Goal: Task Accomplishment & Management: Manage account settings

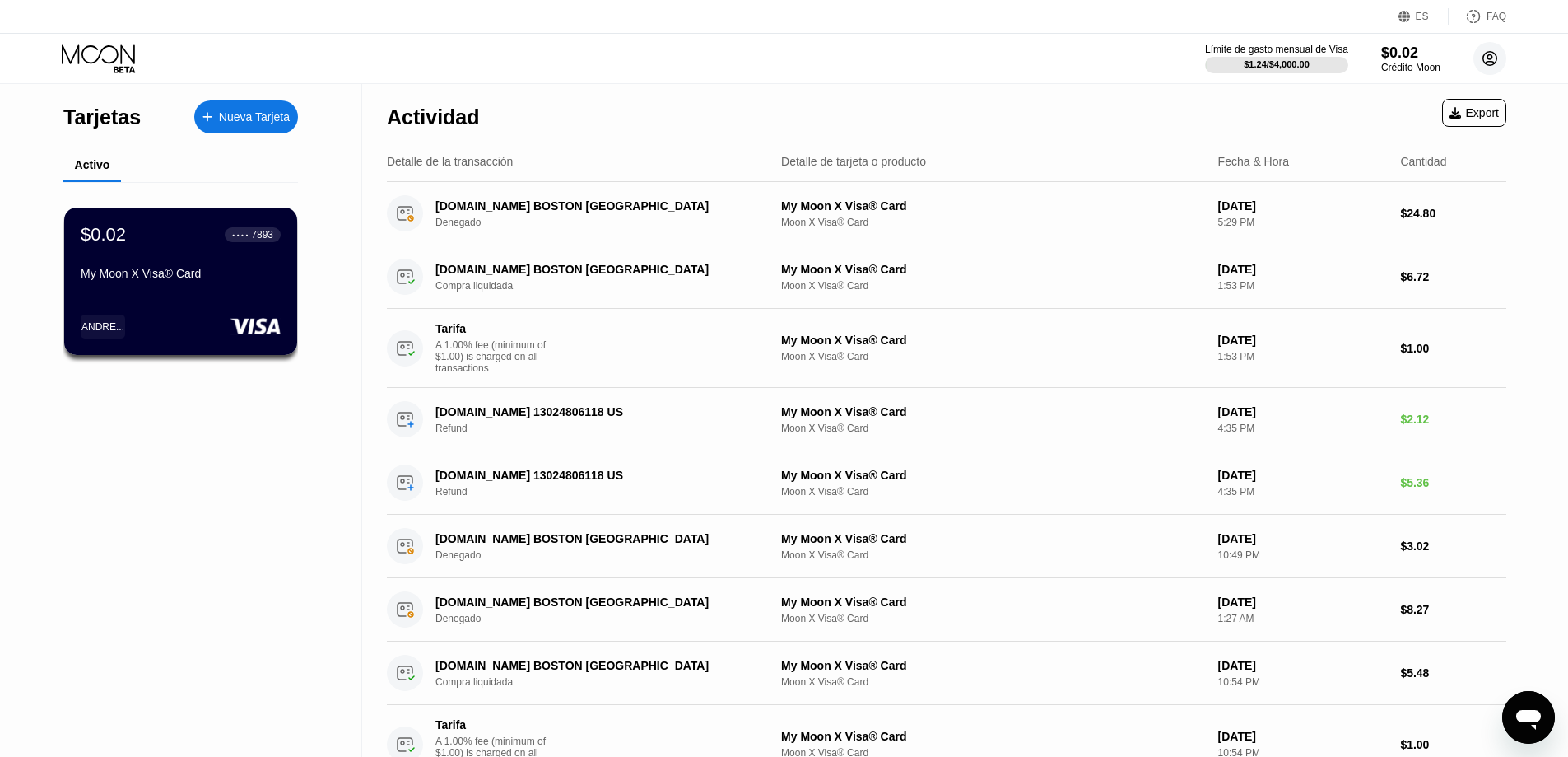
click at [1491, 56] on circle at bounding box center [1490, 59] width 33 height 33
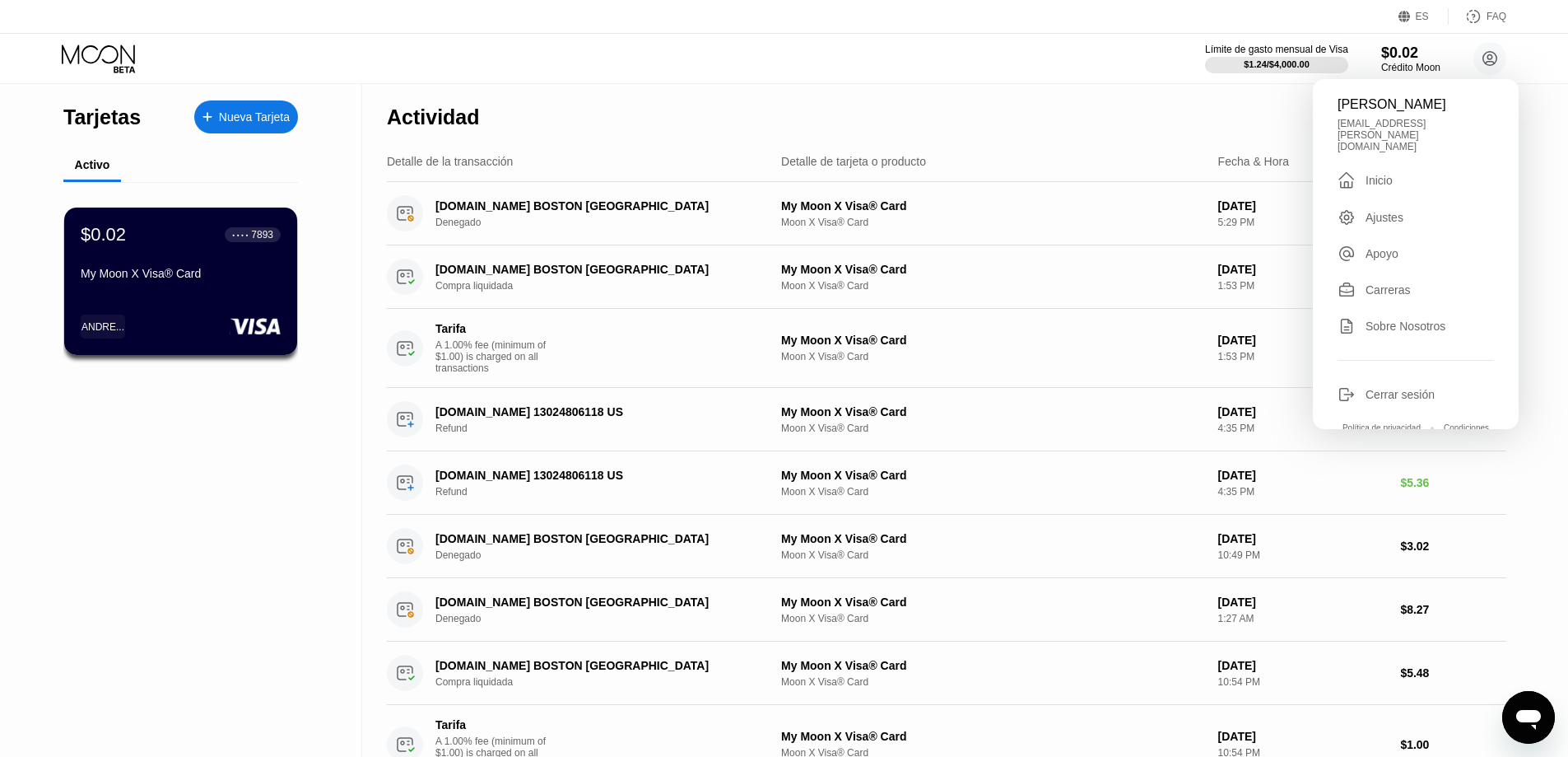
click at [1388, 388] on div "Cerrar sesión" at bounding box center [1400, 394] width 69 height 13
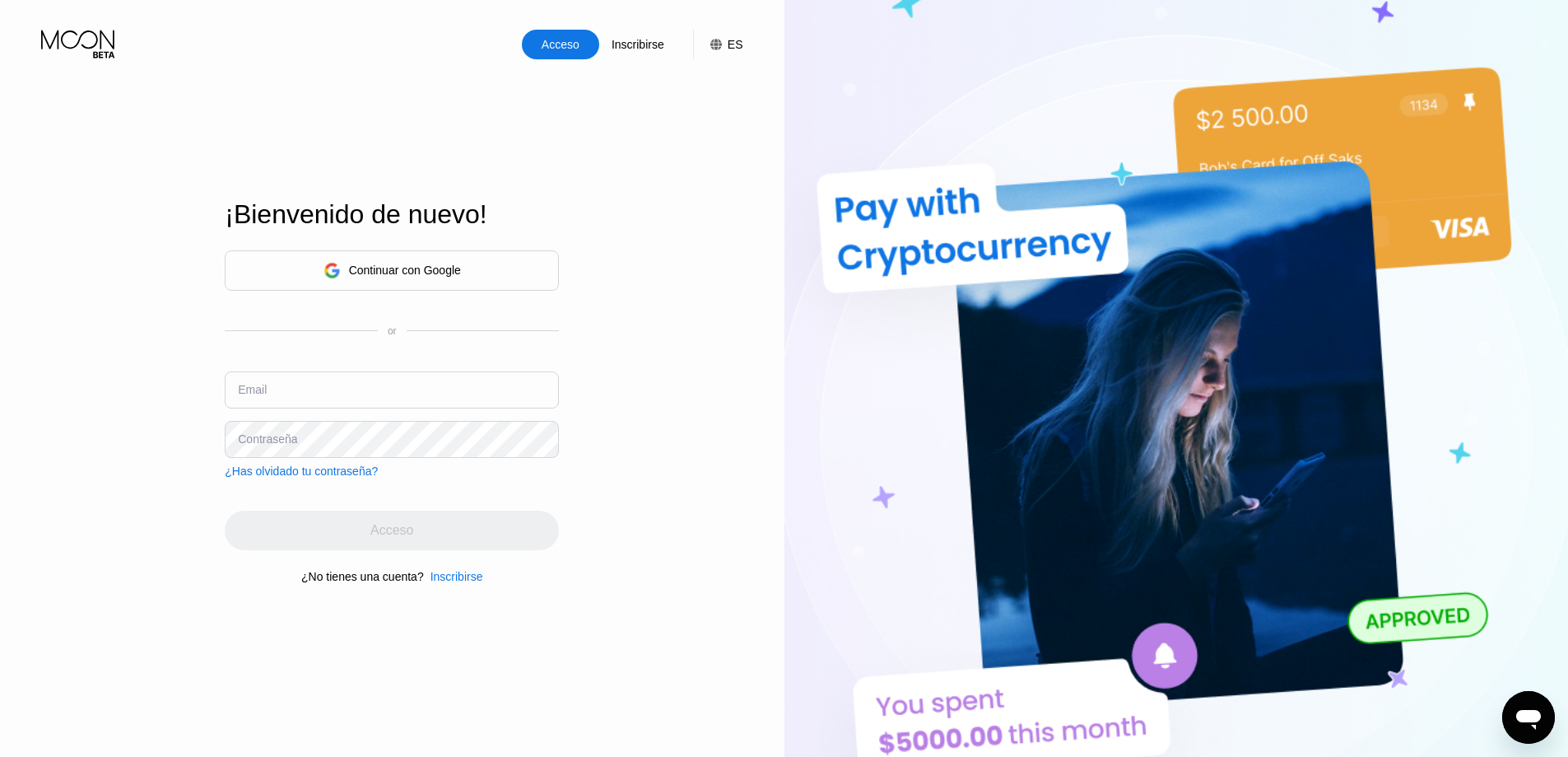
type input "oleivis@atomicmail.io"
click at [419, 270] on div "Continuar con Google" at bounding box center [405, 270] width 112 height 13
